Goal: Transaction & Acquisition: Purchase product/service

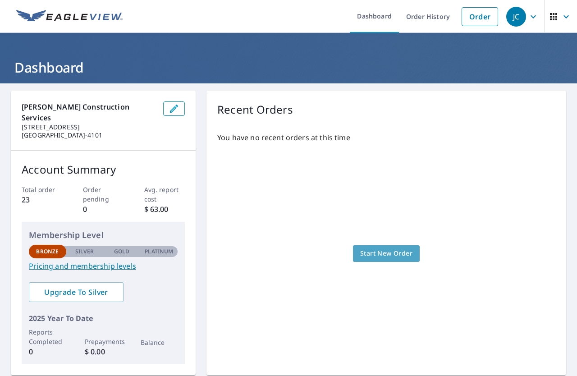
click at [388, 249] on span "Start New Order" at bounding box center [386, 253] width 52 height 11
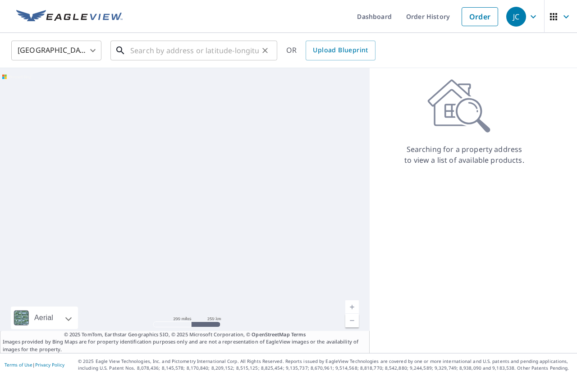
click at [140, 49] on input "text" at bounding box center [194, 50] width 128 height 25
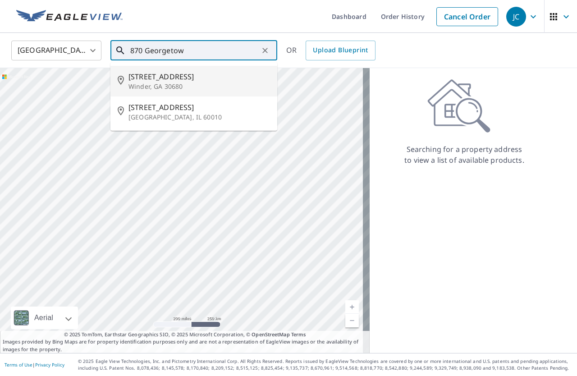
click at [162, 74] on span "[STREET_ADDRESS]" at bounding box center [198, 76] width 141 height 11
type input "[STREET_ADDRESS][PERSON_NAME]"
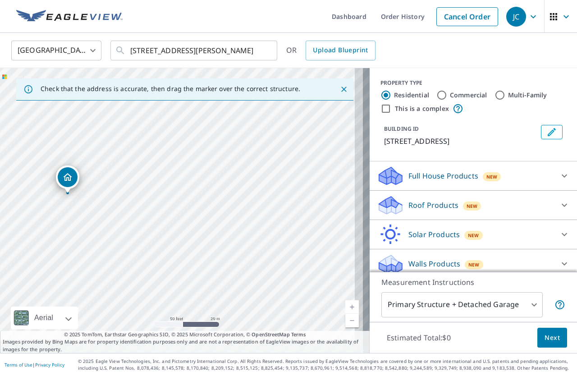
drag, startPoint x: 171, startPoint y: 230, endPoint x: 240, endPoint y: 141, distance: 112.4
click at [240, 141] on div "[STREET_ADDRESS][PERSON_NAME]" at bounding box center [184, 210] width 369 height 285
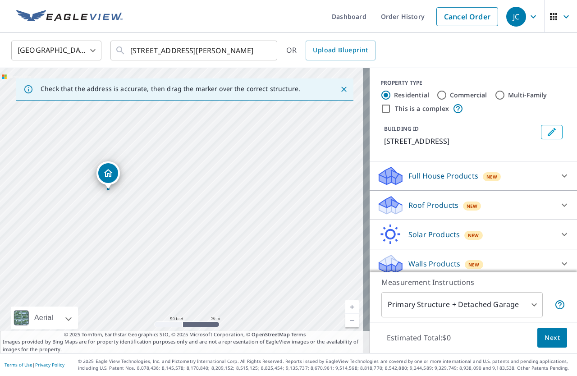
drag, startPoint x: 82, startPoint y: 194, endPoint x: 123, endPoint y: 189, distance: 41.3
click at [123, 189] on div "[STREET_ADDRESS][PERSON_NAME]" at bounding box center [184, 210] width 369 height 285
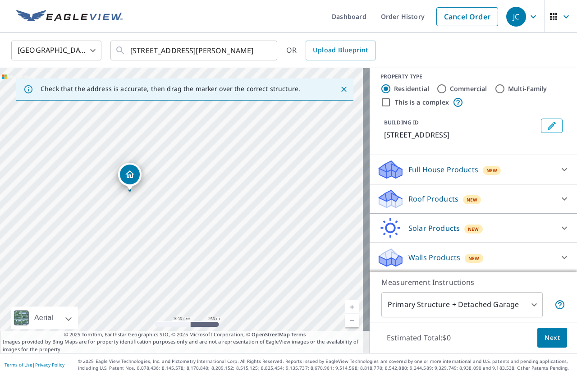
click at [443, 202] on p "Roof Products" at bounding box center [433, 198] width 50 height 11
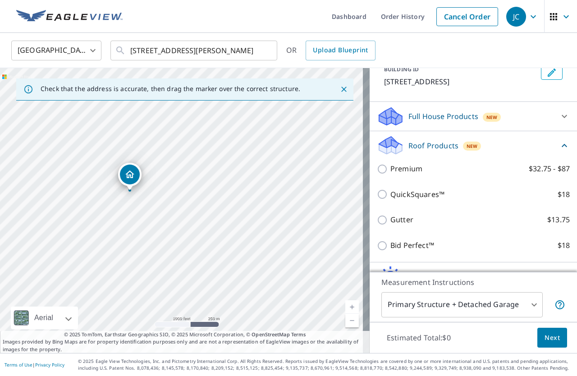
scroll to position [96, 0]
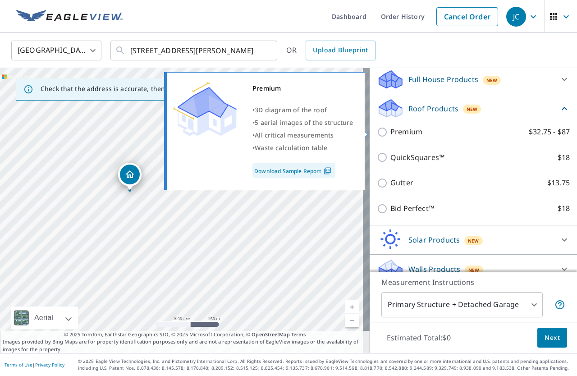
click at [378, 132] on input "Premium $32.75 - $87" at bounding box center [384, 132] width 14 height 11
checkbox input "true"
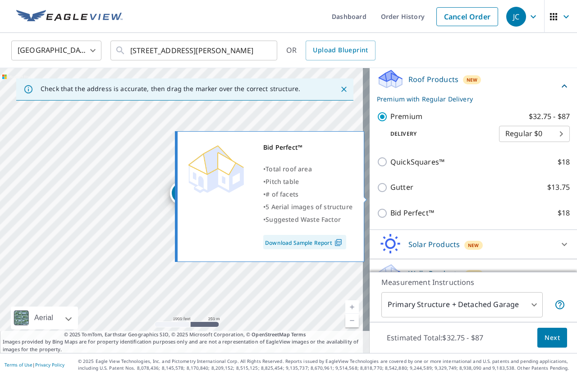
scroll to position [141, 0]
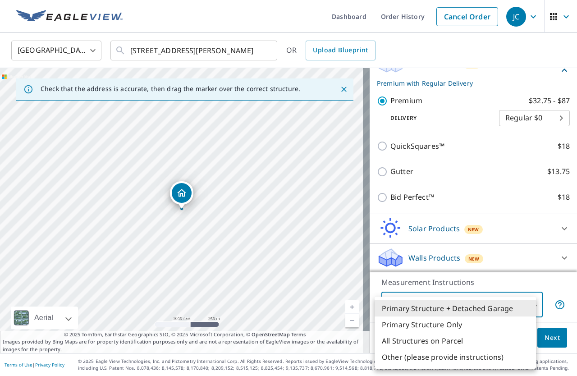
click at [523, 301] on body "JC JC Dashboard Order History Cancel Order JC [GEOGRAPHIC_DATA] [GEOGRAPHIC_DAT…" at bounding box center [288, 188] width 577 height 376
click at [179, 210] on div at bounding box center [288, 188] width 577 height 376
click at [529, 302] on body "JC JC Dashboard Order History Cancel Order JC [GEOGRAPHIC_DATA] [GEOGRAPHIC_DAT…" at bounding box center [288, 188] width 577 height 376
click at [547, 342] on div at bounding box center [288, 188] width 577 height 376
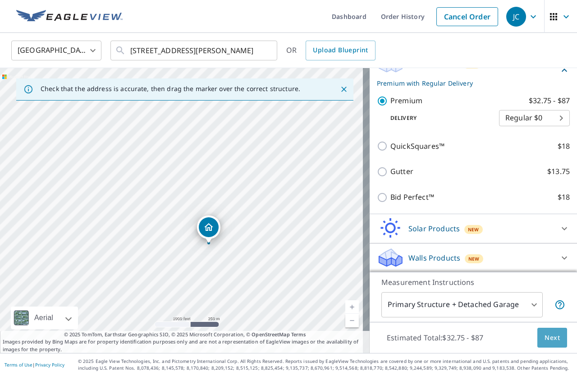
click at [537, 335] on button "Next" at bounding box center [552, 338] width 30 height 20
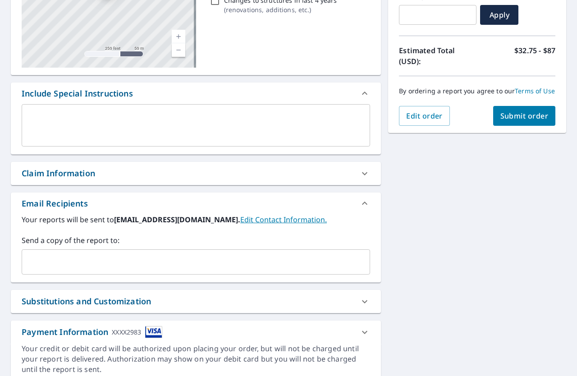
scroll to position [66, 0]
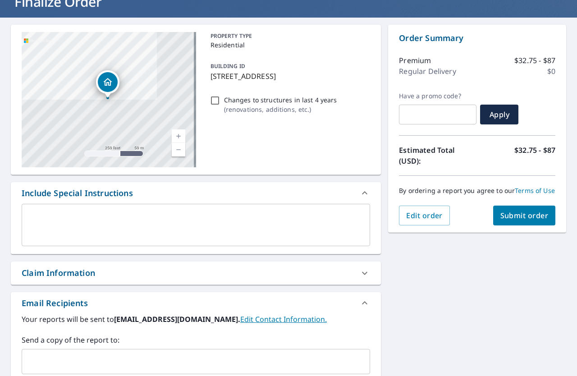
click at [507, 233] on div "Order Summary Premium $32.75 - $87 Regular Delivery $0 Have a promo code? ​ App…" at bounding box center [477, 129] width 178 height 208
click at [508, 220] on span "Submit order" at bounding box center [524, 215] width 48 height 10
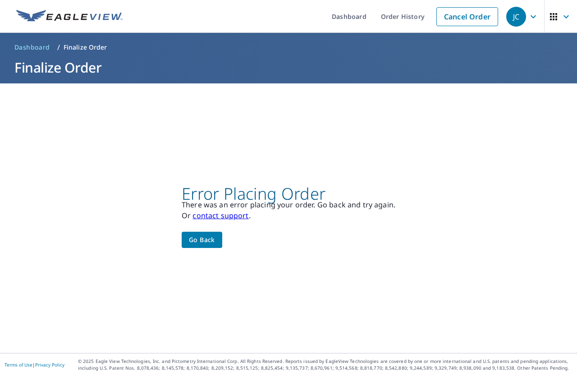
scroll to position [0, 0]
click at [196, 244] on span "Go back" at bounding box center [202, 239] width 26 height 11
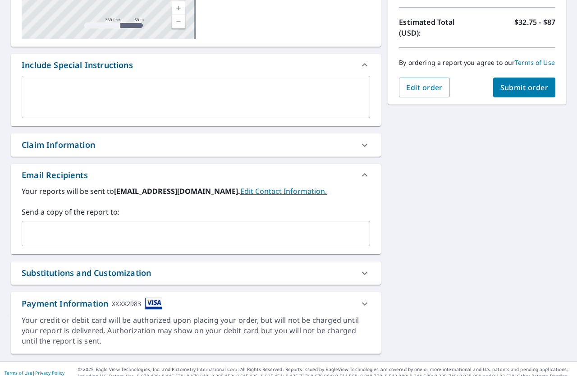
scroll to position [201, 0]
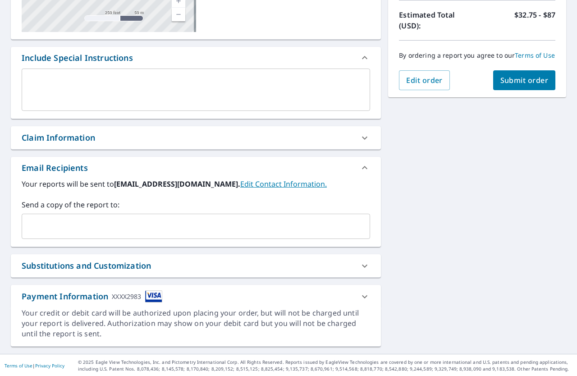
click at [87, 297] on div "Payment Information XXXX2983" at bounding box center [92, 296] width 141 height 12
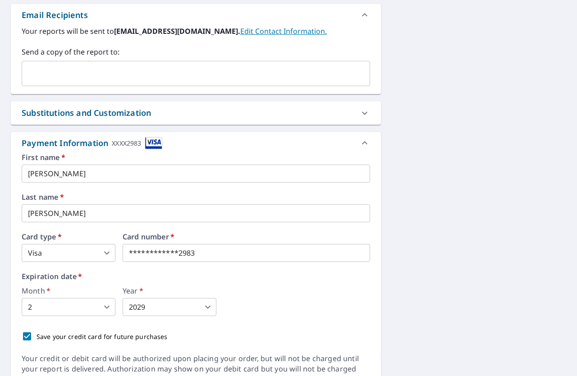
scroll to position [381, 0]
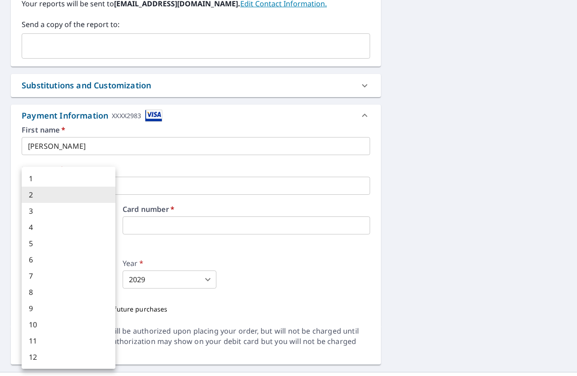
click at [105, 280] on body "JC JC Dashboard Order History Cancel Order JC Dashboard / Finalize Order Finali…" at bounding box center [288, 188] width 577 height 376
click at [202, 258] on div at bounding box center [288, 188] width 577 height 376
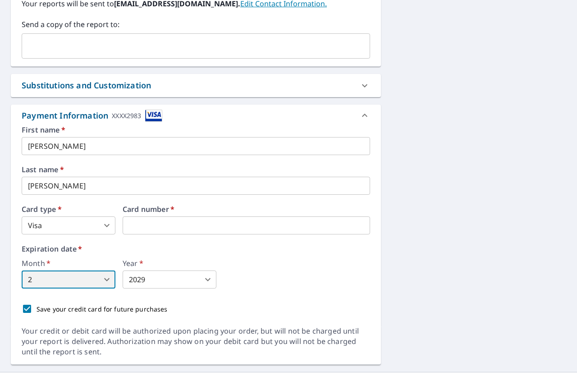
scroll to position [399, 0]
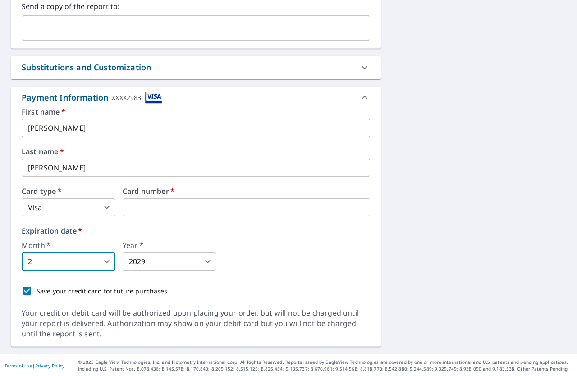
click at [25, 289] on input "Save your credit card for future purchases" at bounding box center [27, 290] width 19 height 19
click at [29, 289] on input "Save your credit card for future purchases" at bounding box center [27, 290] width 19 height 19
checkbox input "true"
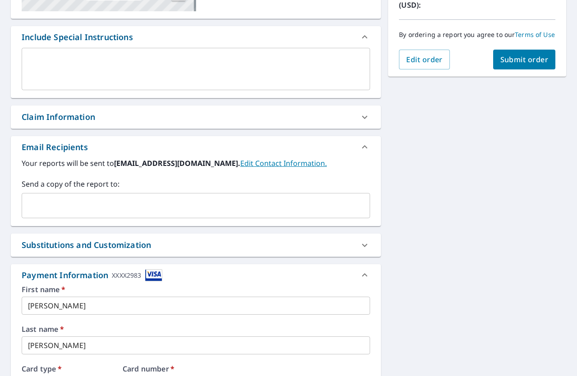
scroll to position [219, 0]
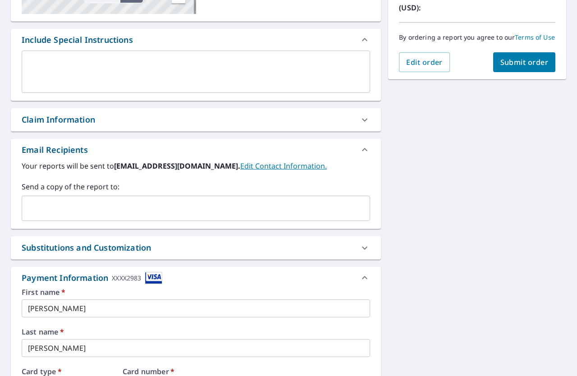
click at [500, 67] on span "Submit order" at bounding box center [524, 62] width 48 height 10
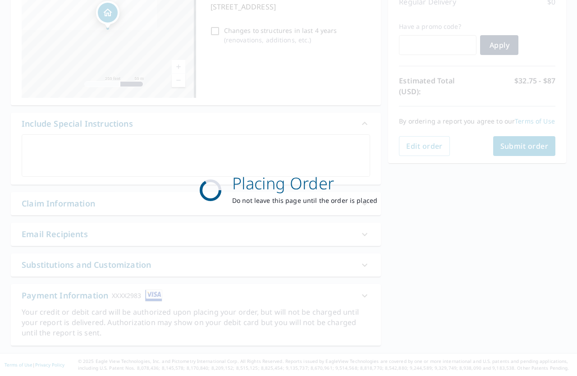
scroll to position [134, 0]
